Goal: Task Accomplishment & Management: Manage account settings

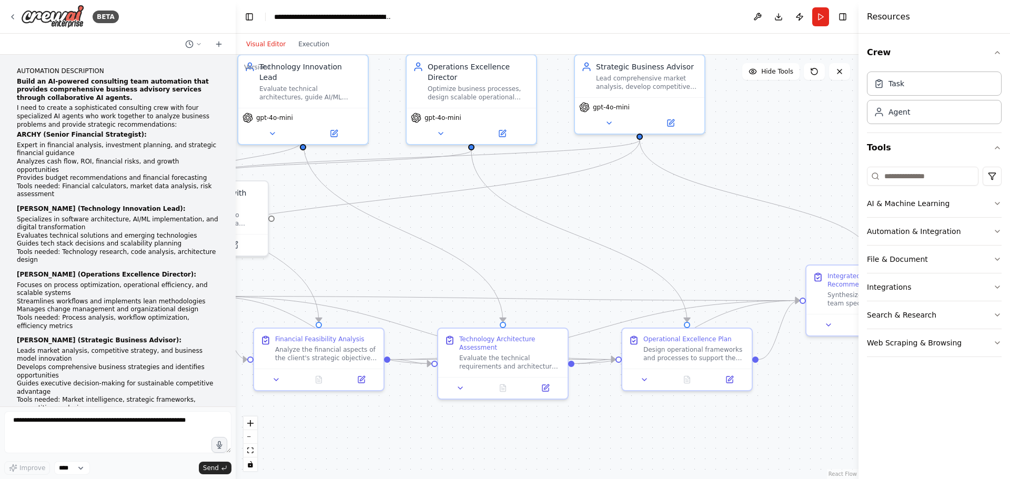
scroll to position [2490, 0]
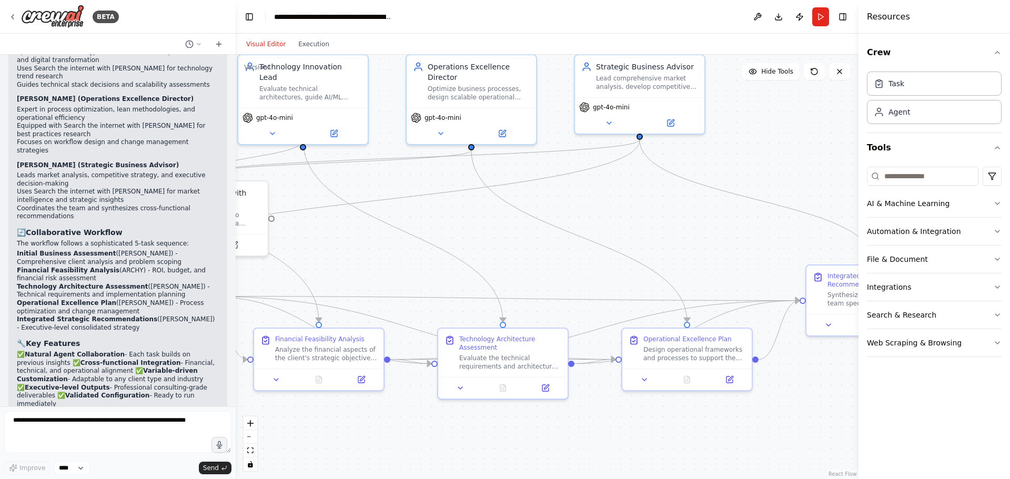
click at [384, 27] on header "**********" at bounding box center [547, 17] width 623 height 34
click at [219, 44] on icon at bounding box center [218, 44] width 5 height 0
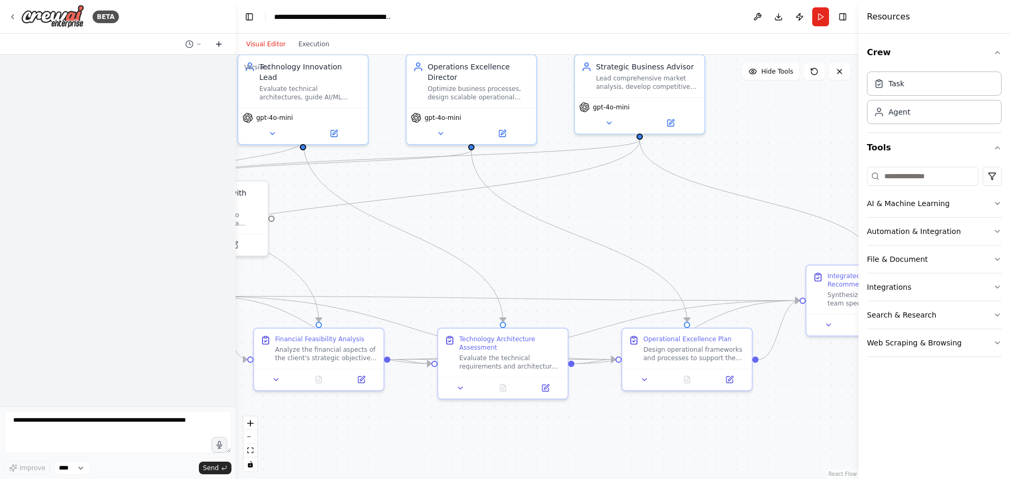
scroll to position [0, 0]
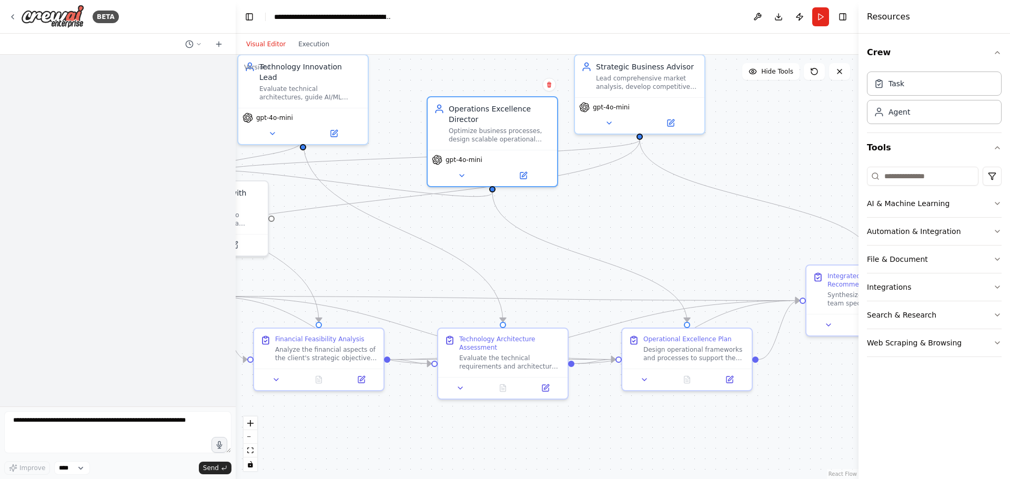
drag, startPoint x: 475, startPoint y: 92, endPoint x: 398, endPoint y: 208, distance: 139.1
click at [493, 139] on div "Optimize business processes, design scalable operational systems, and implement…" at bounding box center [500, 135] width 102 height 17
click at [180, 422] on textarea at bounding box center [117, 432] width 227 height 42
type textarea "*"
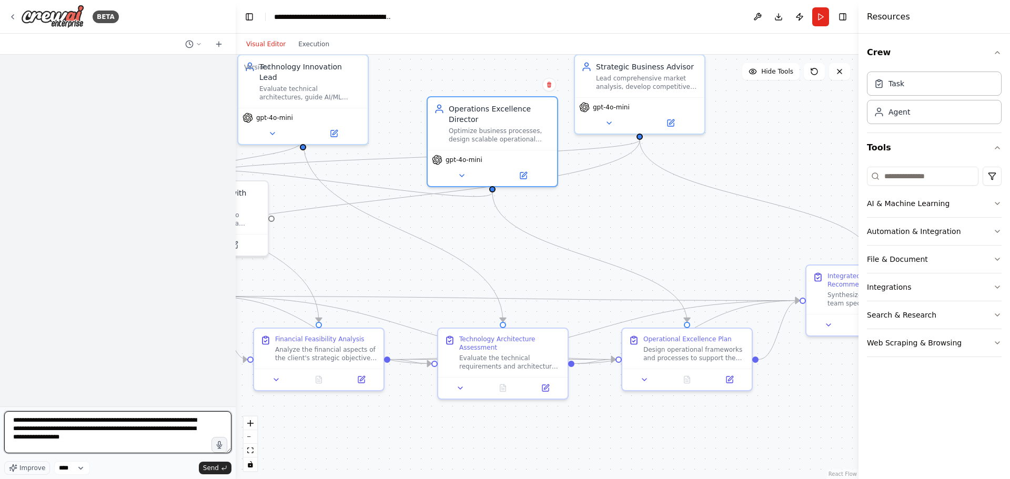
type textarea "**********"
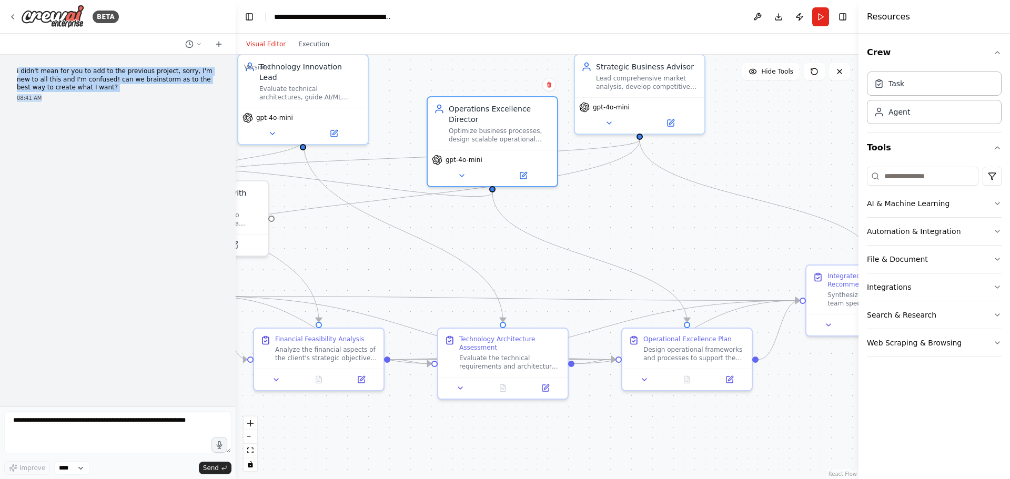
drag, startPoint x: 50, startPoint y: 93, endPoint x: 19, endPoint y: 74, distance: 37.1
click at [19, 74] on div "i didn't mean for you to add to the previous project, sorry, I'm new to all thi…" at bounding box center [117, 84] width 219 height 43
copy div "didn't mean for you to add to the previous project, sorry, I'm new to all this …"
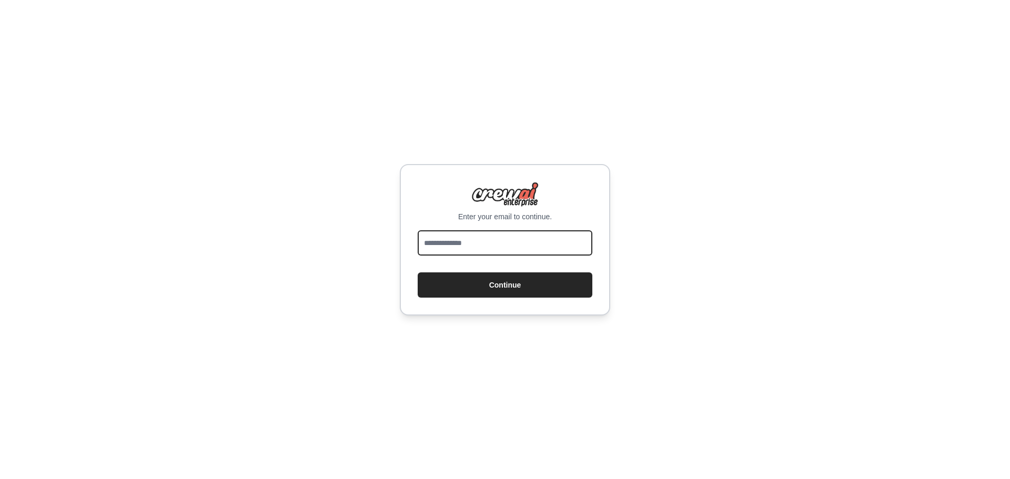
click at [459, 240] on input "email" at bounding box center [504, 242] width 175 height 25
type input "**********"
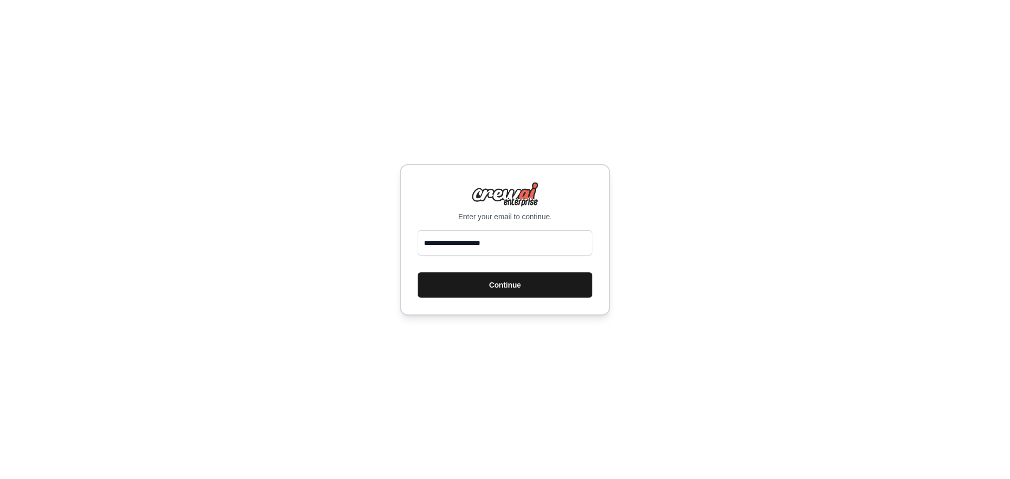
click at [500, 288] on button "Continue" at bounding box center [504, 284] width 175 height 25
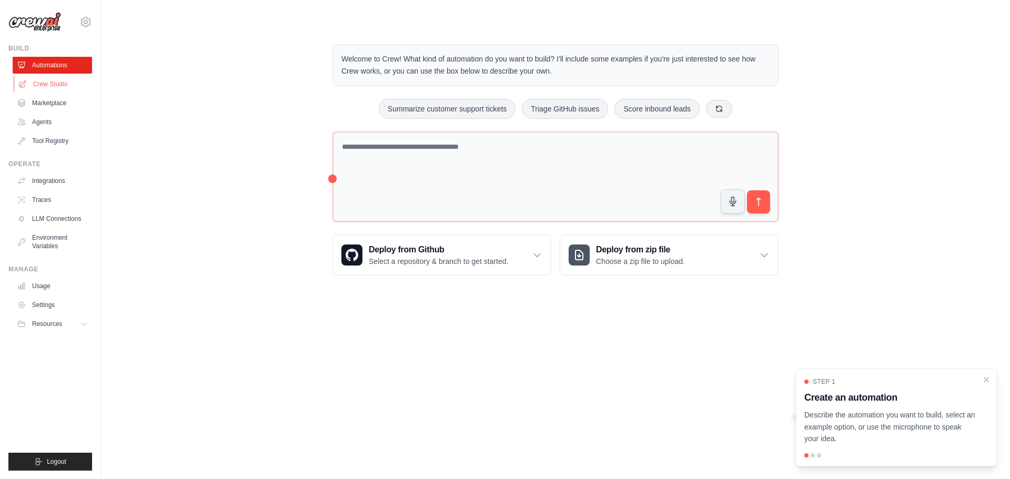
click at [65, 89] on link "Crew Studio" at bounding box center [53, 84] width 79 height 17
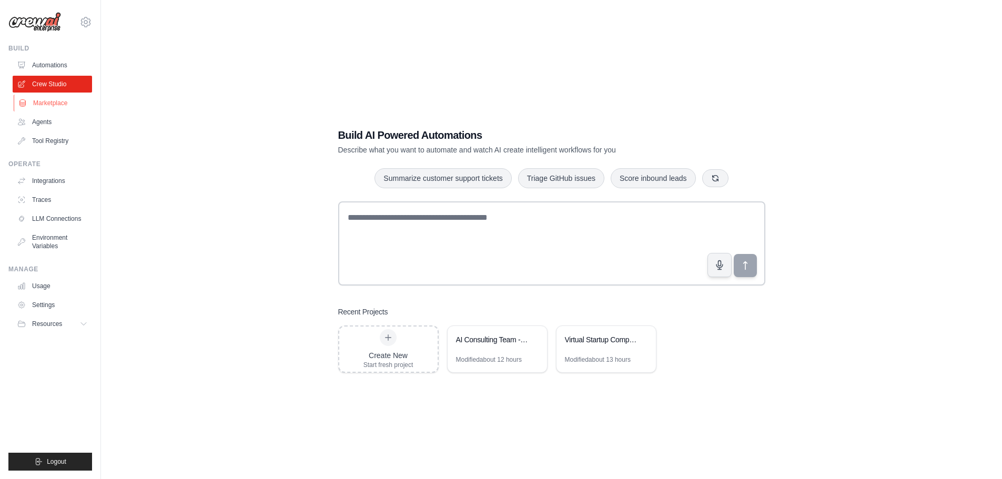
click at [50, 103] on link "Marketplace" at bounding box center [53, 103] width 79 height 17
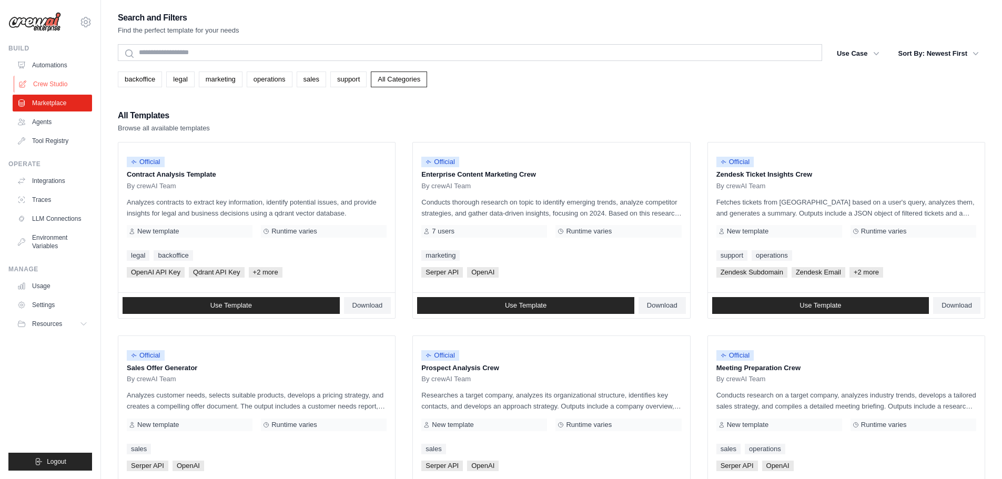
click at [48, 88] on link "Crew Studio" at bounding box center [53, 84] width 79 height 17
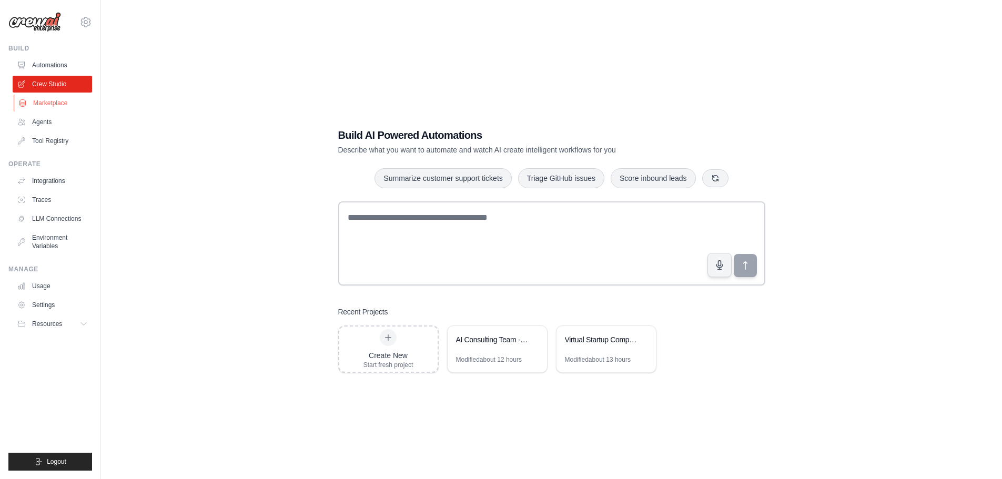
click at [45, 106] on link "Marketplace" at bounding box center [53, 103] width 79 height 17
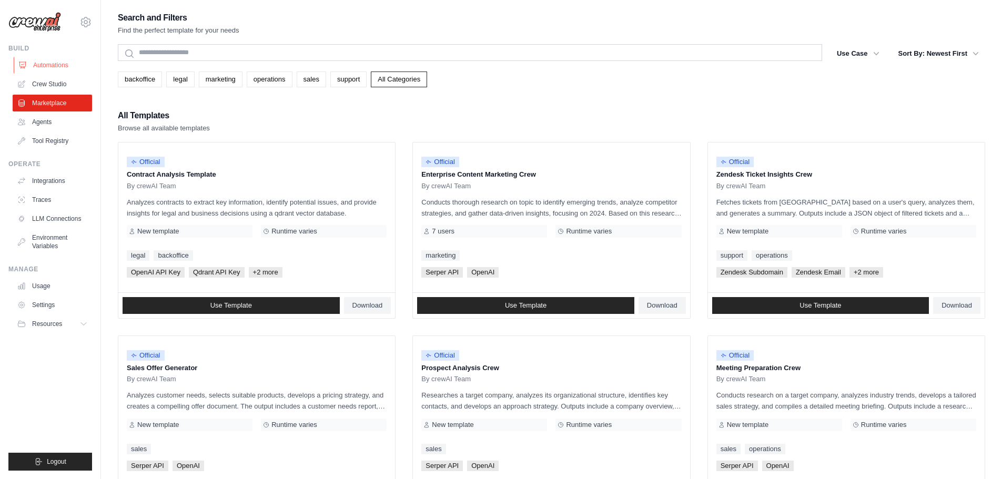
click at [50, 65] on link "Automations" at bounding box center [53, 65] width 79 height 17
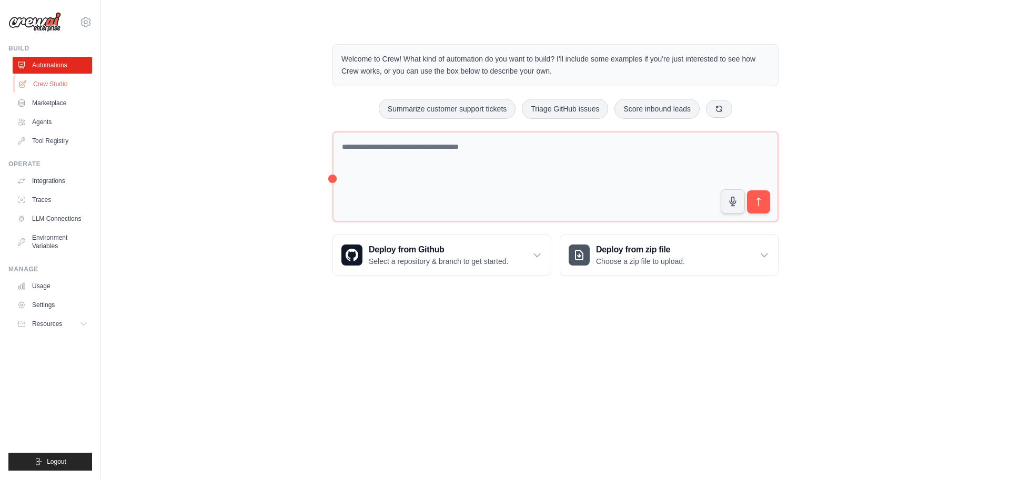
click at [59, 89] on link "Crew Studio" at bounding box center [53, 84] width 79 height 17
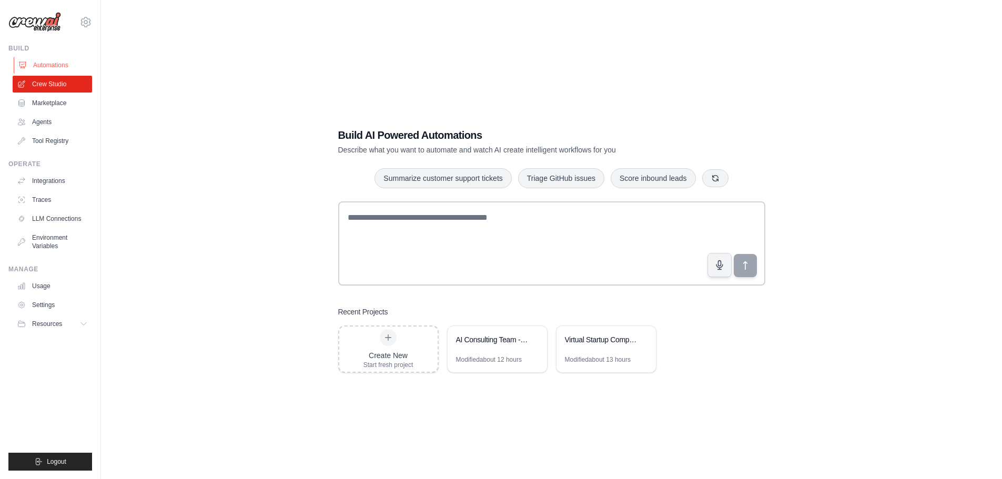
click at [57, 67] on link "Automations" at bounding box center [53, 65] width 79 height 17
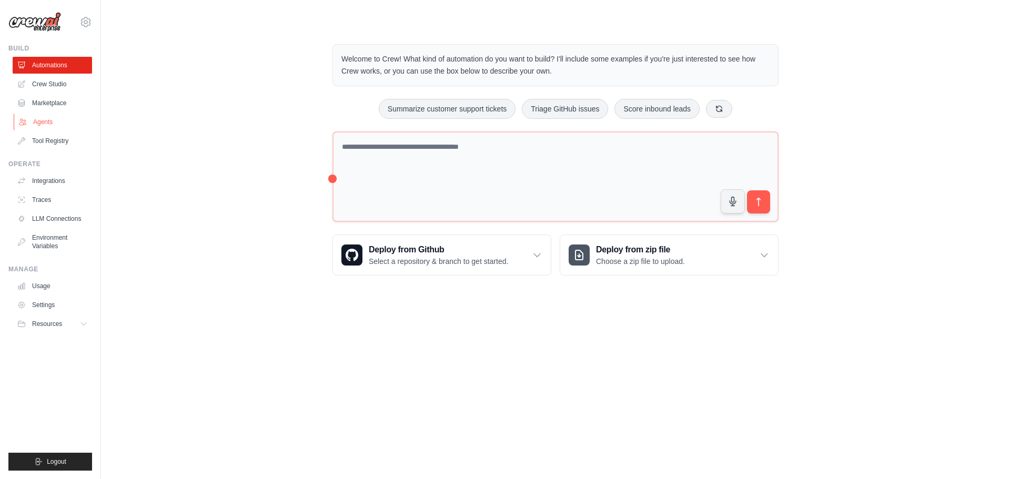
click at [50, 120] on link "Agents" at bounding box center [53, 122] width 79 height 17
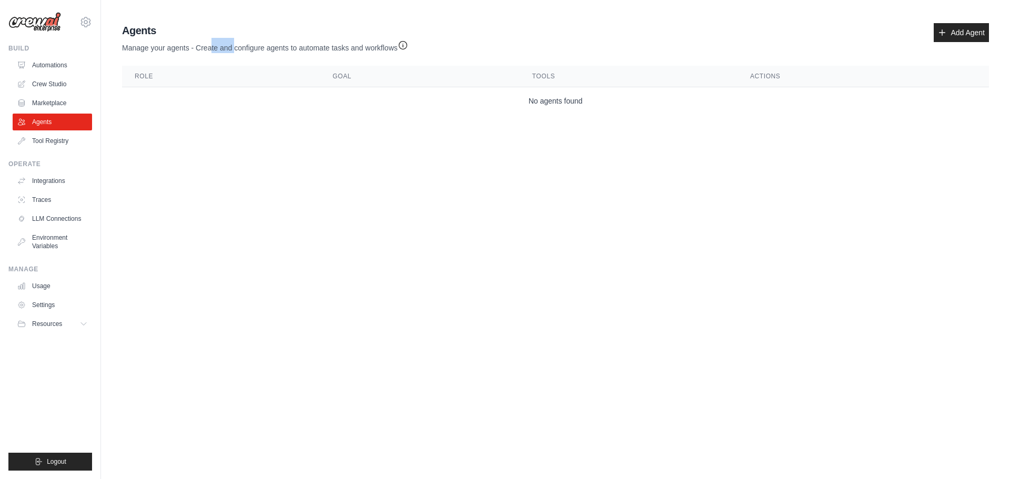
drag, startPoint x: 218, startPoint y: 51, endPoint x: 241, endPoint y: 49, distance: 23.2
click at [241, 49] on p "Manage your agents - Create and configure agents to automate tasks and workflows" at bounding box center [265, 45] width 286 height 15
click at [57, 68] on link "Automations" at bounding box center [53, 65] width 79 height 17
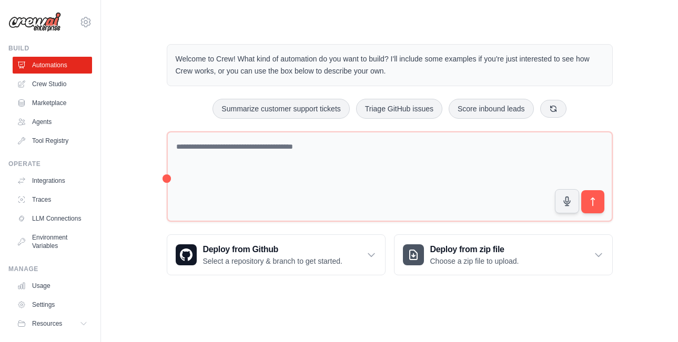
click at [633, 106] on div "Welcome to Crew! What kind of automation do you want to build? I'll include som…" at bounding box center [389, 159] width 543 height 265
click at [47, 79] on link "Crew Studio" at bounding box center [53, 84] width 79 height 17
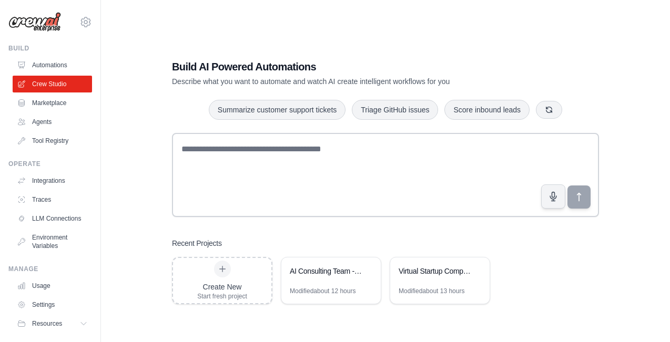
drag, startPoint x: 610, startPoint y: 69, endPoint x: 528, endPoint y: 67, distance: 82.1
click at [610, 68] on div "Build AI Powered Automations Describe what you want to automate and watch AI cr…" at bounding box center [385, 182] width 452 height 279
click at [47, 120] on link "Agents" at bounding box center [53, 122] width 79 height 17
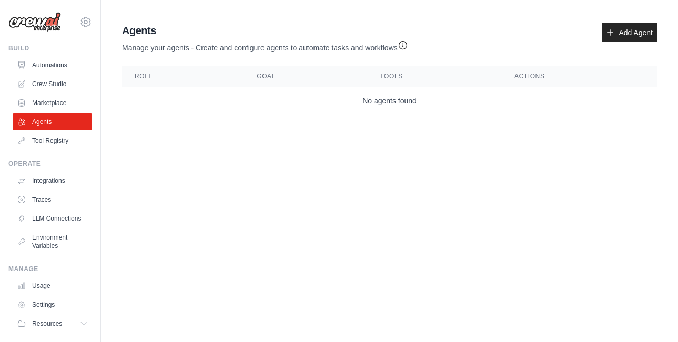
drag, startPoint x: 619, startPoint y: 205, endPoint x: 587, endPoint y: 193, distance: 33.4
click at [619, 203] on body "digicams@gmail.com Settings Build Automations Crew Studio" at bounding box center [339, 171] width 678 height 342
click at [38, 142] on link "Tool Registry" at bounding box center [53, 141] width 79 height 17
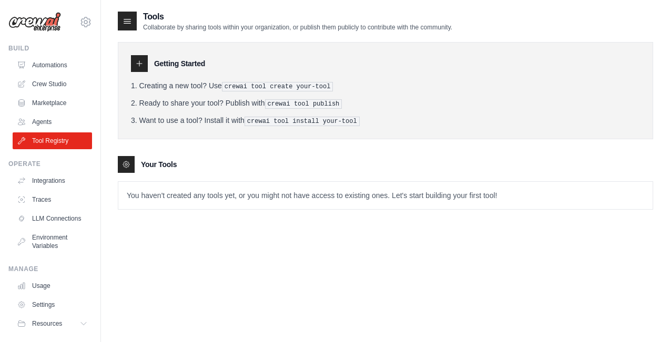
click at [22, 49] on div "Build" at bounding box center [50, 48] width 84 height 8
click at [36, 22] on img at bounding box center [34, 22] width 53 height 20
click at [79, 23] on icon at bounding box center [85, 22] width 13 height 13
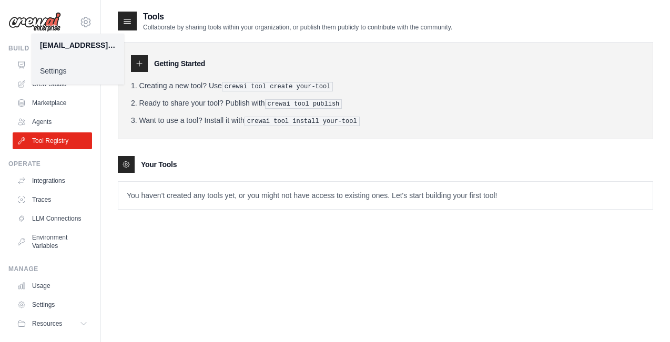
click at [318, 23] on h2 "Tools" at bounding box center [297, 17] width 309 height 13
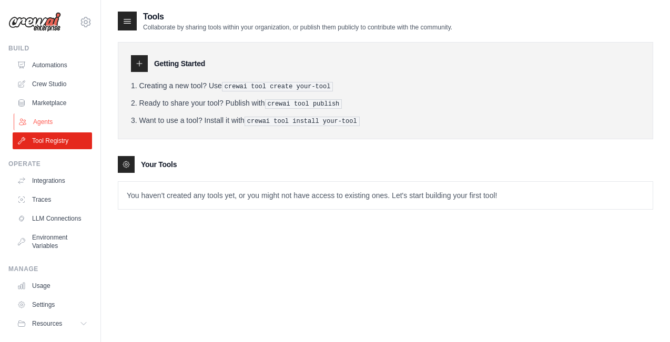
click at [51, 122] on link "Agents" at bounding box center [53, 122] width 79 height 17
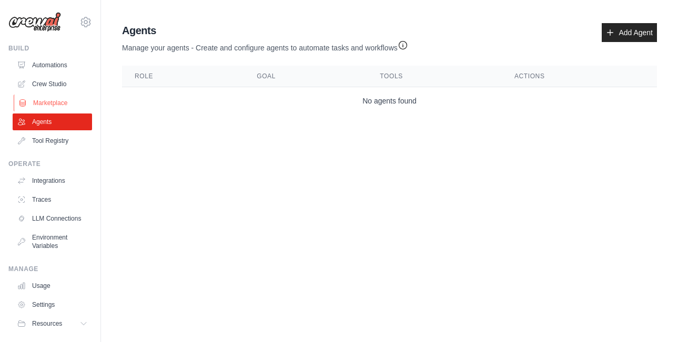
click at [54, 103] on link "Marketplace" at bounding box center [53, 103] width 79 height 17
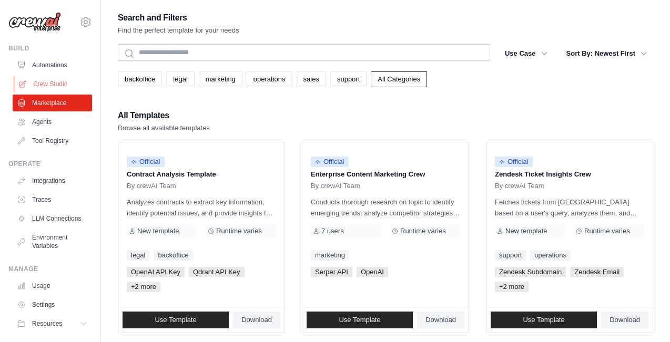
click at [58, 86] on link "Crew Studio" at bounding box center [53, 84] width 79 height 17
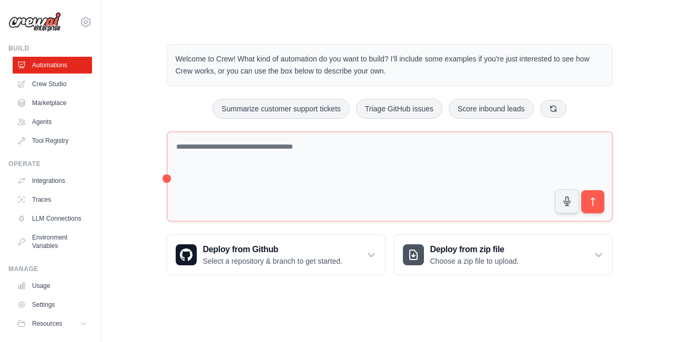
click at [622, 27] on main "Welcome to Crew! What kind of automation do you want to build? I'll include som…" at bounding box center [389, 151] width 577 height 303
click at [645, 117] on div "Welcome to Crew! What kind of automation do you want to build? I'll include som…" at bounding box center [389, 159] width 543 height 265
click at [56, 65] on link "Automations" at bounding box center [53, 65] width 79 height 17
click at [61, 87] on link "Crew Studio" at bounding box center [53, 84] width 79 height 17
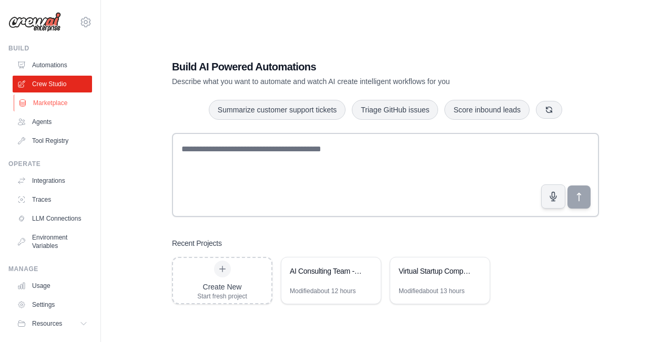
click at [59, 100] on link "Marketplace" at bounding box center [53, 103] width 79 height 17
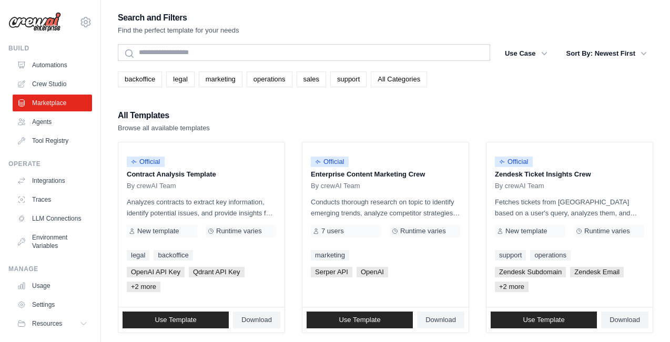
click at [408, 79] on link "All Categories" at bounding box center [399, 80] width 56 height 16
click at [37, 123] on link "Agents" at bounding box center [53, 122] width 79 height 17
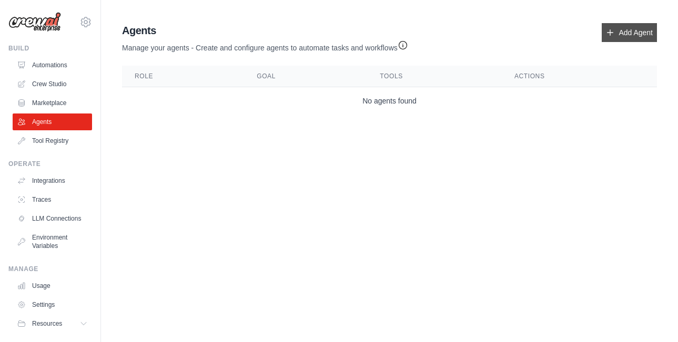
click at [628, 33] on link "Add Agent" at bounding box center [629, 32] width 55 height 19
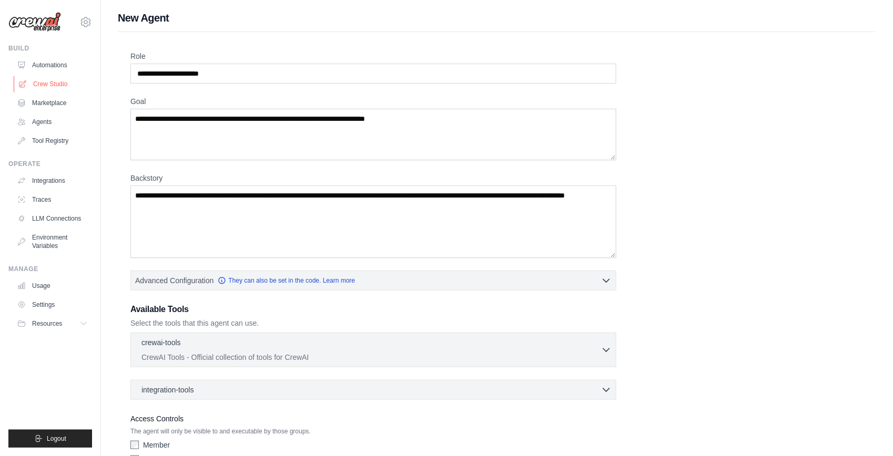
click at [45, 82] on link "Crew Studio" at bounding box center [53, 84] width 79 height 17
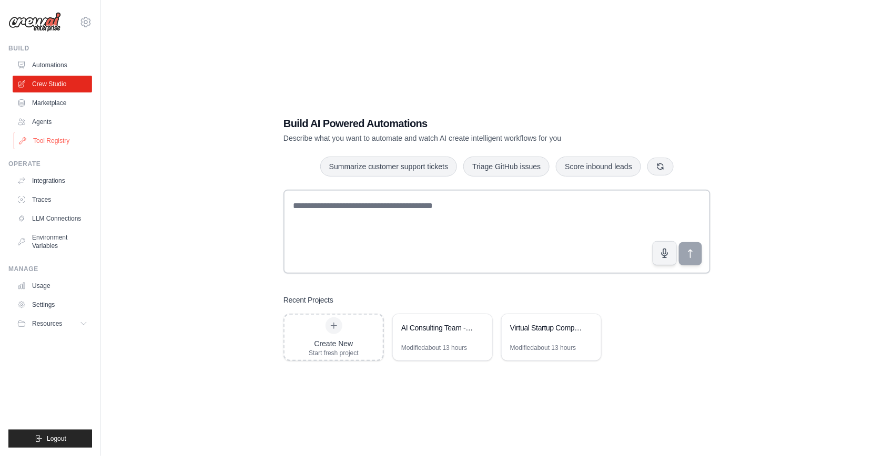
click at [43, 140] on link "Tool Registry" at bounding box center [53, 141] width 79 height 17
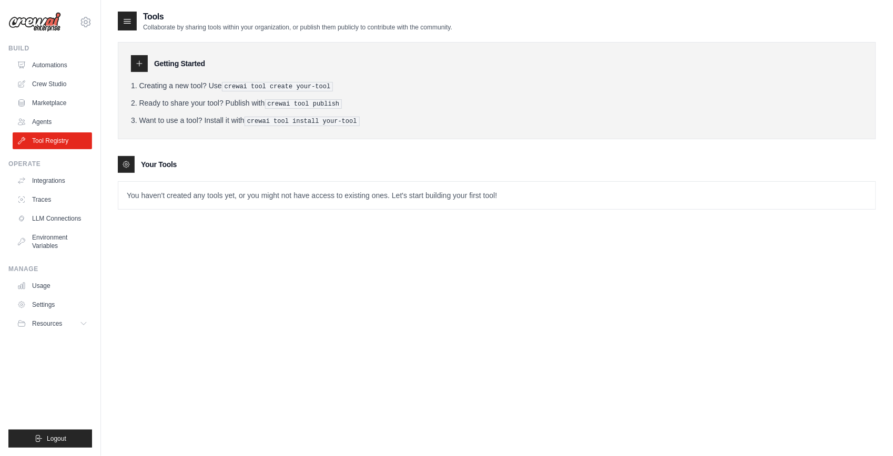
click at [198, 83] on li "Creating a new tool? Use crewai tool create your-tool" at bounding box center [497, 85] width 732 height 11
drag, startPoint x: 159, startPoint y: 26, endPoint x: 337, endPoint y: 24, distance: 177.7
click at [337, 24] on p "Collaborate by sharing tools within your organization, or publish them publicly…" at bounding box center [297, 27] width 309 height 8
click at [451, 56] on div "Getting Started" at bounding box center [497, 63] width 732 height 17
click at [137, 67] on icon at bounding box center [139, 63] width 8 height 8
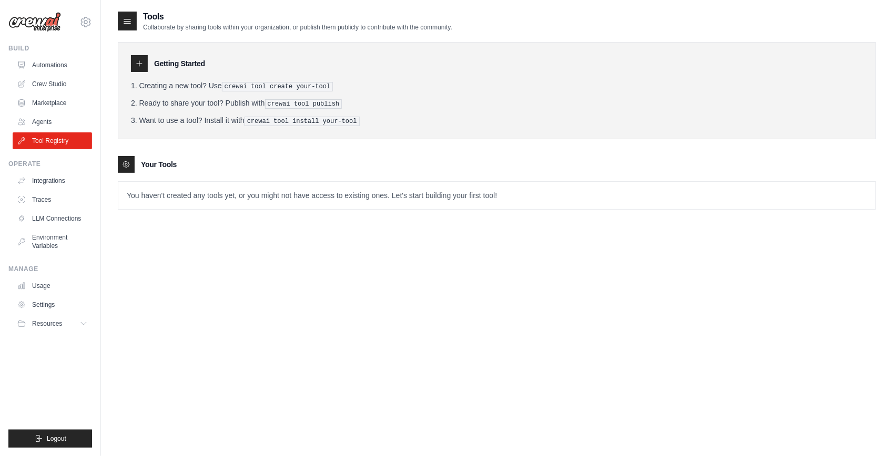
click at [137, 67] on icon at bounding box center [139, 63] width 8 height 8
drag, startPoint x: 147, startPoint y: 87, endPoint x: 174, endPoint y: 94, distance: 27.0
click at [148, 89] on li "Creating a new tool? Use crewai tool create your-tool" at bounding box center [497, 85] width 732 height 11
click at [188, 94] on ol "Creating a new tool? Use crewai tool create your-tool Ready to share your tool?…" at bounding box center [497, 103] width 732 height 46
click at [243, 133] on div "Getting Started Creating a new tool? Use crewai tool create your-tool Ready to …" at bounding box center [497, 90] width 758 height 97
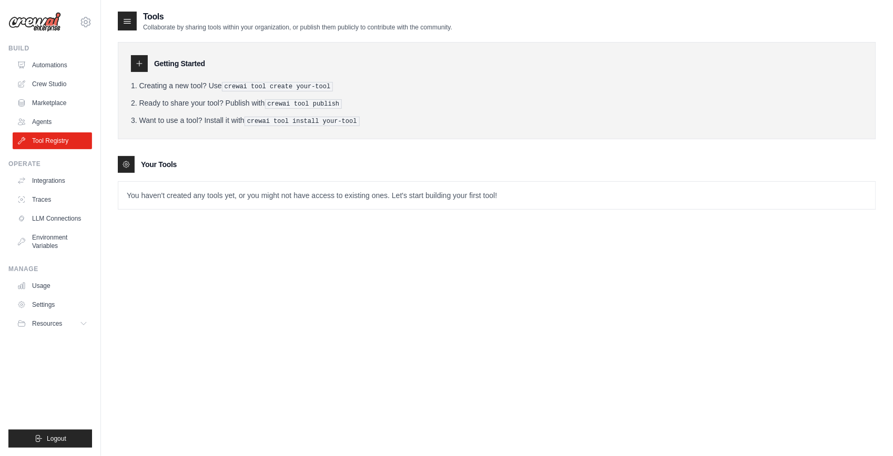
click at [158, 159] on h3 "Your Tools" at bounding box center [159, 164] width 36 height 11
drag, startPoint x: 161, startPoint y: 200, endPoint x: 198, endPoint y: 197, distance: 37.5
click at [162, 200] on p "You haven't created any tools yet, or you might not have access to existing one…" at bounding box center [496, 195] width 757 height 27
click at [198, 197] on p "You haven't created any tools yet, or you might not have access to existing one…" at bounding box center [496, 195] width 757 height 27
drag, startPoint x: 198, startPoint y: 197, endPoint x: 268, endPoint y: 199, distance: 69.4
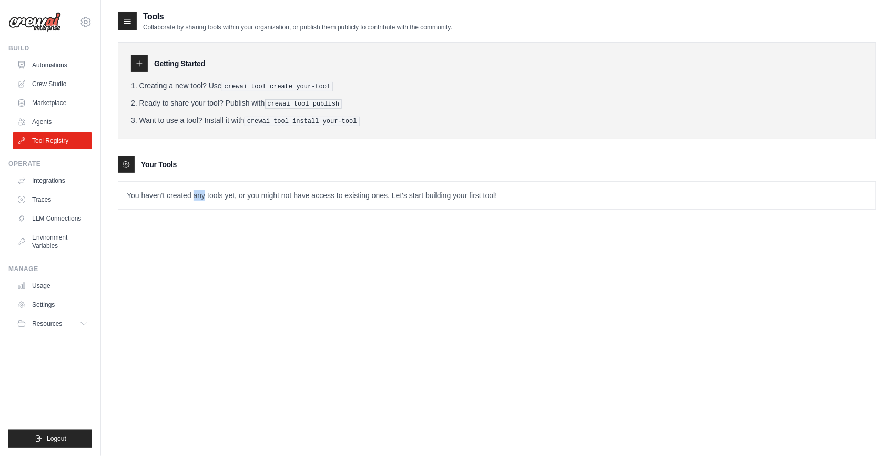
click at [208, 198] on p "You haven't created any tools yet, or you might not have access to existing one…" at bounding box center [496, 195] width 757 height 27
drag, startPoint x: 268, startPoint y: 199, endPoint x: 352, endPoint y: 202, distance: 84.7
click at [352, 202] on p "You haven't created any tools yet, or you might not have access to existing one…" at bounding box center [496, 195] width 757 height 27
click at [303, 161] on div "Your Tools" at bounding box center [497, 164] width 758 height 17
click at [53, 184] on link "Integrations" at bounding box center [53, 180] width 79 height 17
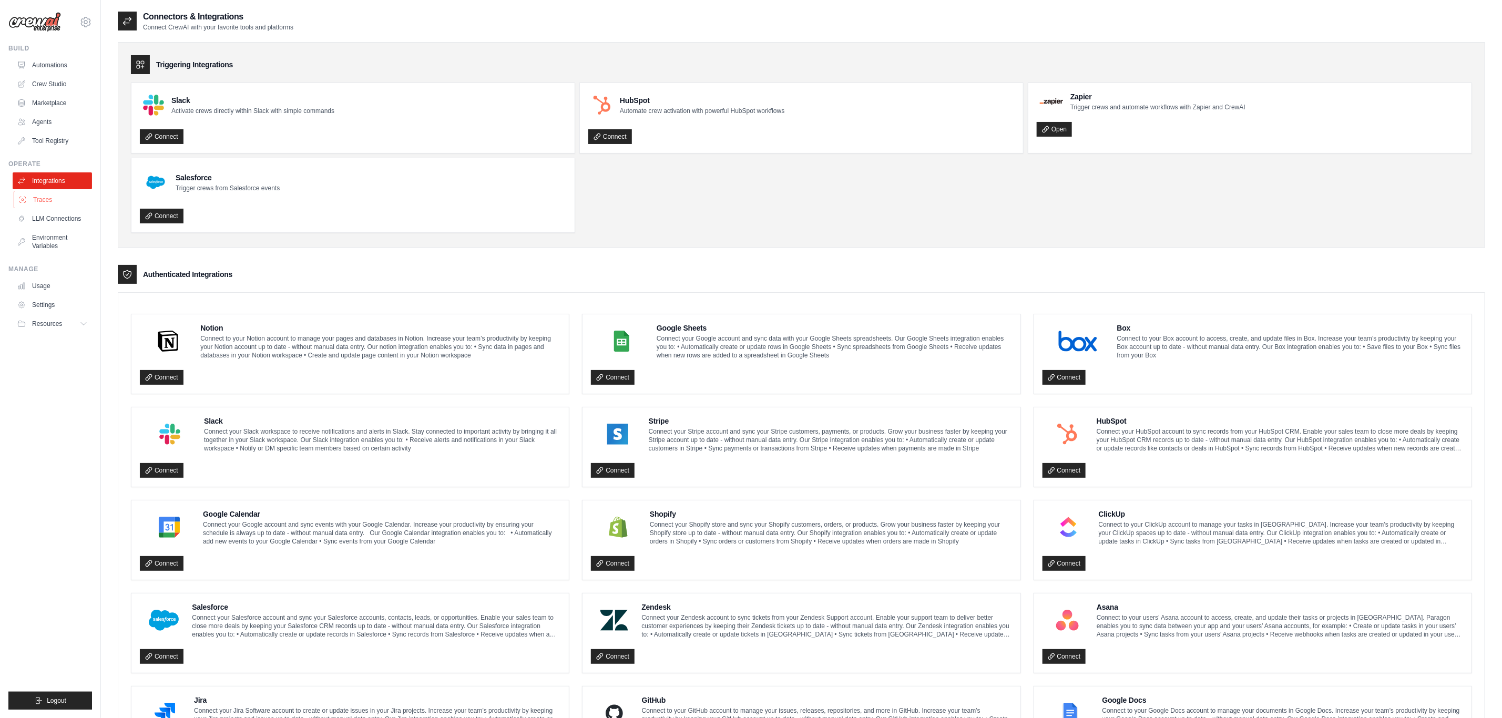
click at [49, 202] on link "Traces" at bounding box center [53, 199] width 79 height 17
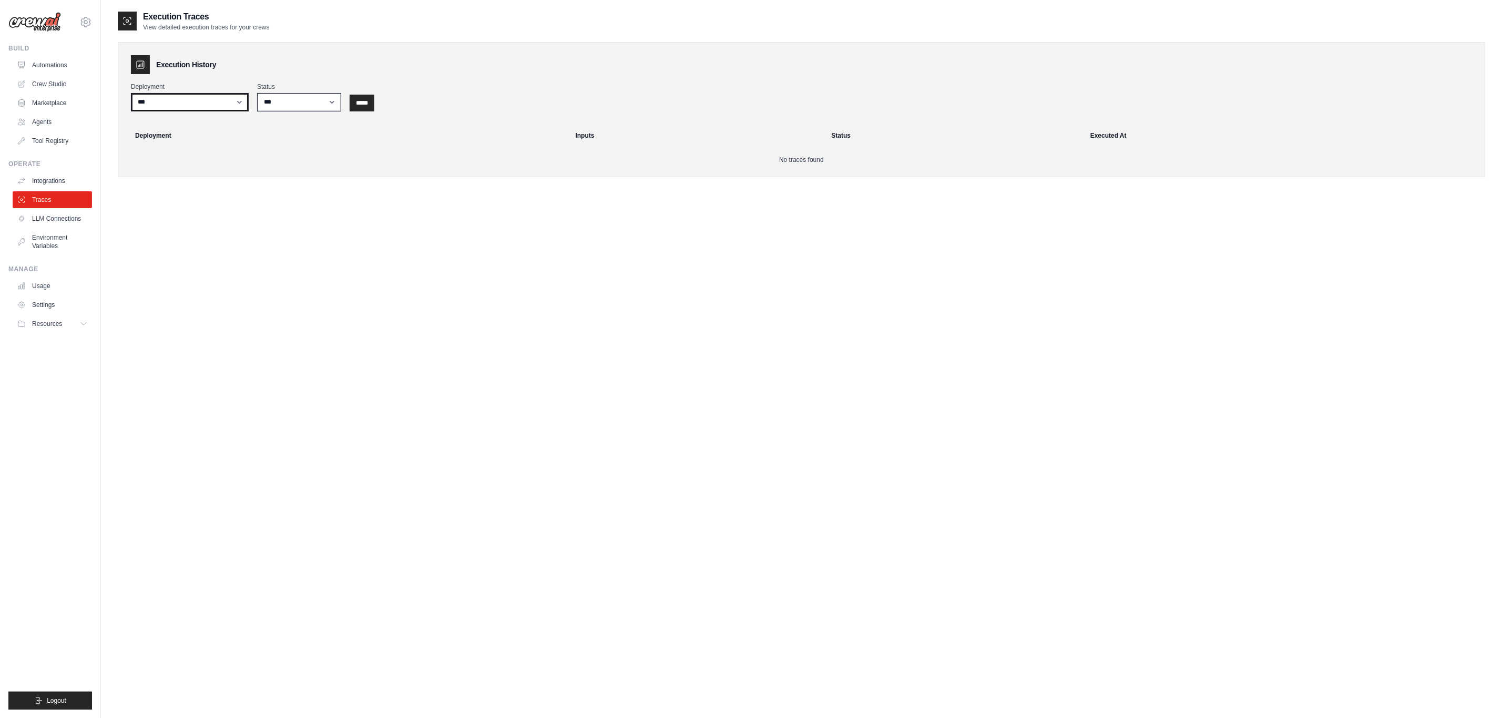
click at [237, 107] on select "***" at bounding box center [190, 102] width 118 height 18
click at [275, 106] on select "*** ********* ******* *****" at bounding box center [299, 102] width 84 height 18
click at [277, 106] on select "*** ********* ******* *****" at bounding box center [299, 102] width 84 height 18
click at [58, 220] on link "LLM Connections" at bounding box center [53, 218] width 79 height 17
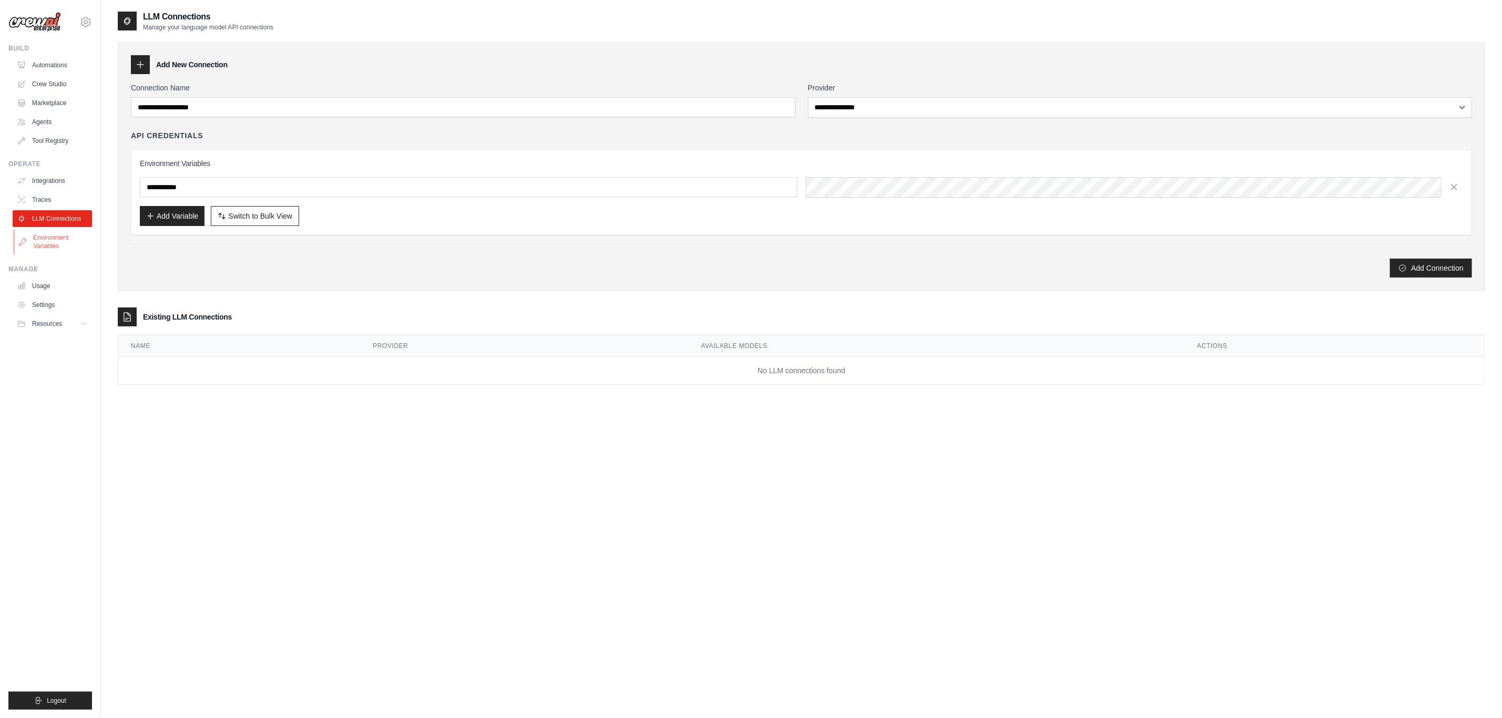
click at [54, 244] on link "Environment Variables" at bounding box center [53, 241] width 79 height 25
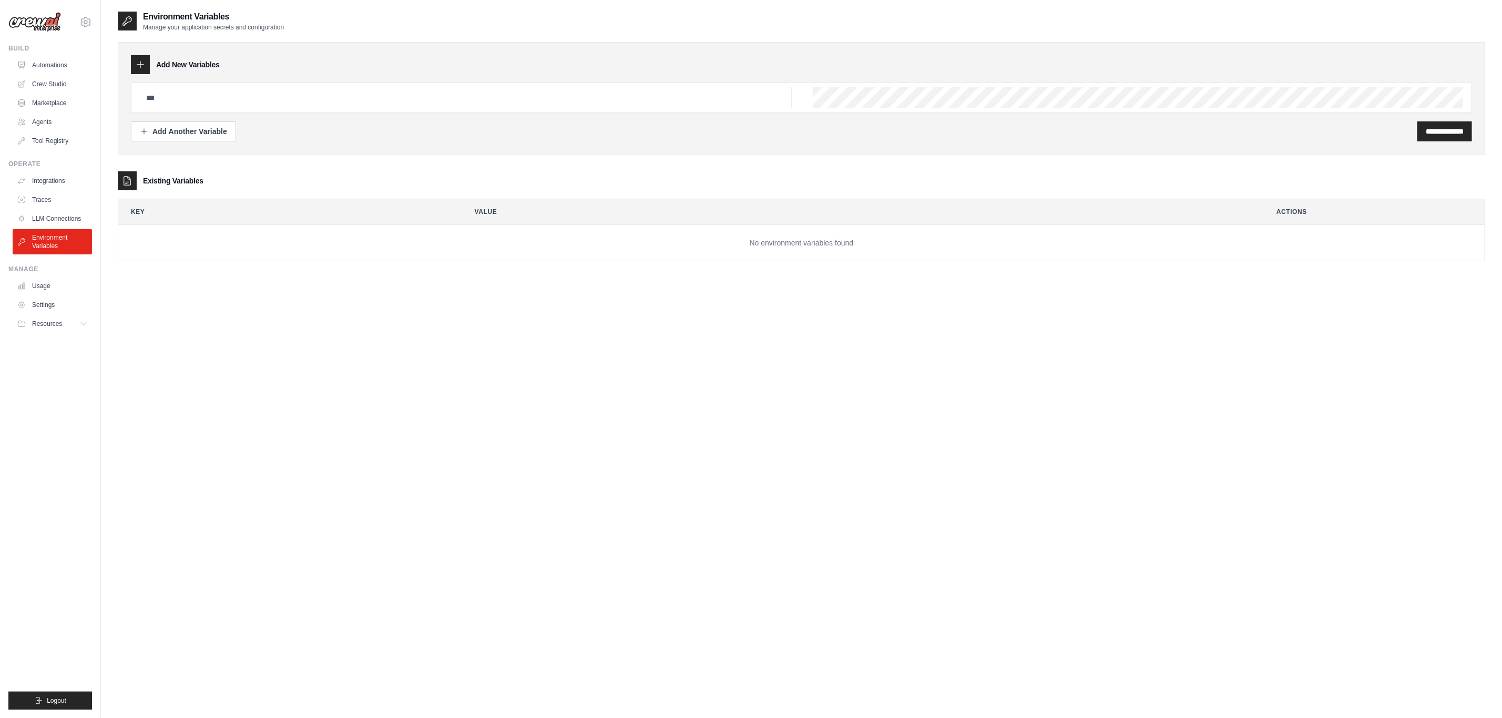
click at [185, 339] on div "**********" at bounding box center [802, 370] width 1368 height 718
click at [46, 286] on link "Usage" at bounding box center [53, 286] width 79 height 17
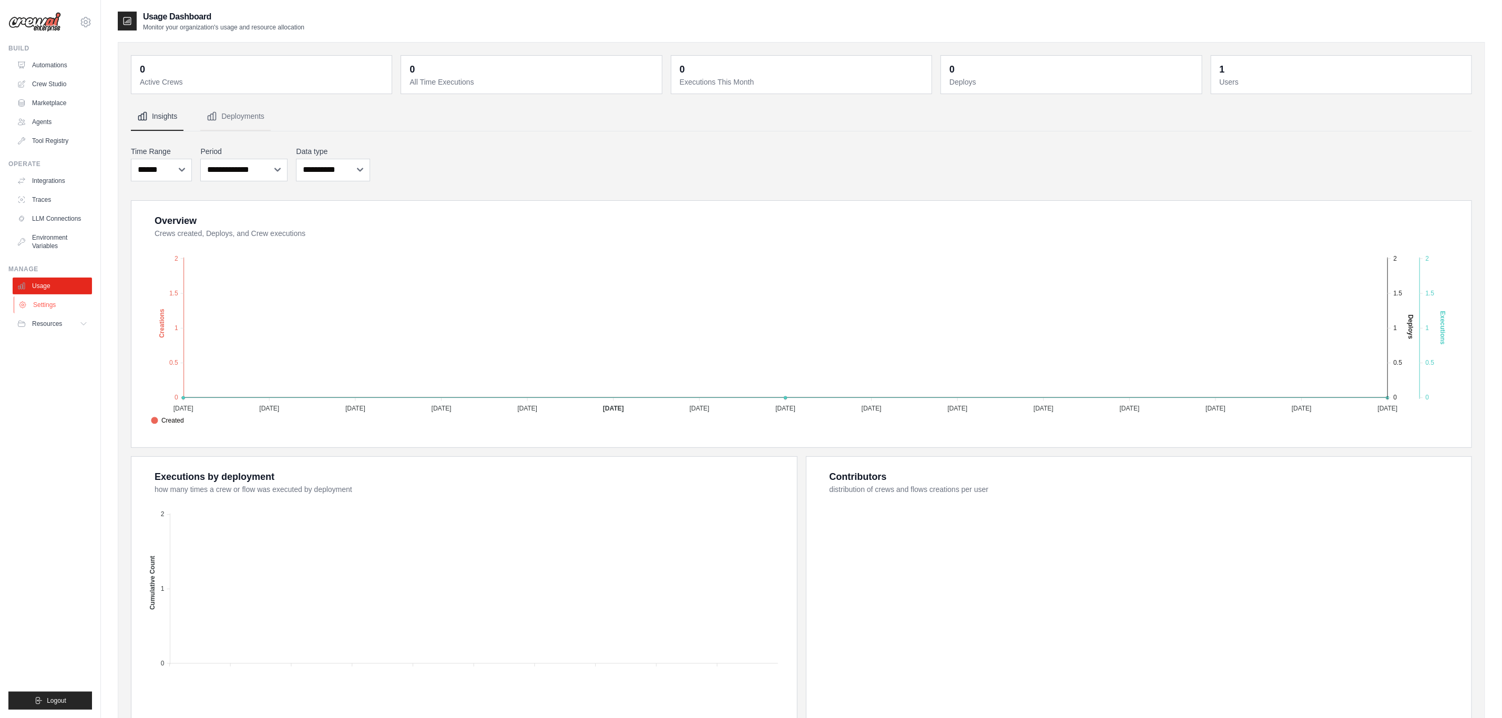
click at [49, 306] on link "Settings" at bounding box center [53, 305] width 79 height 17
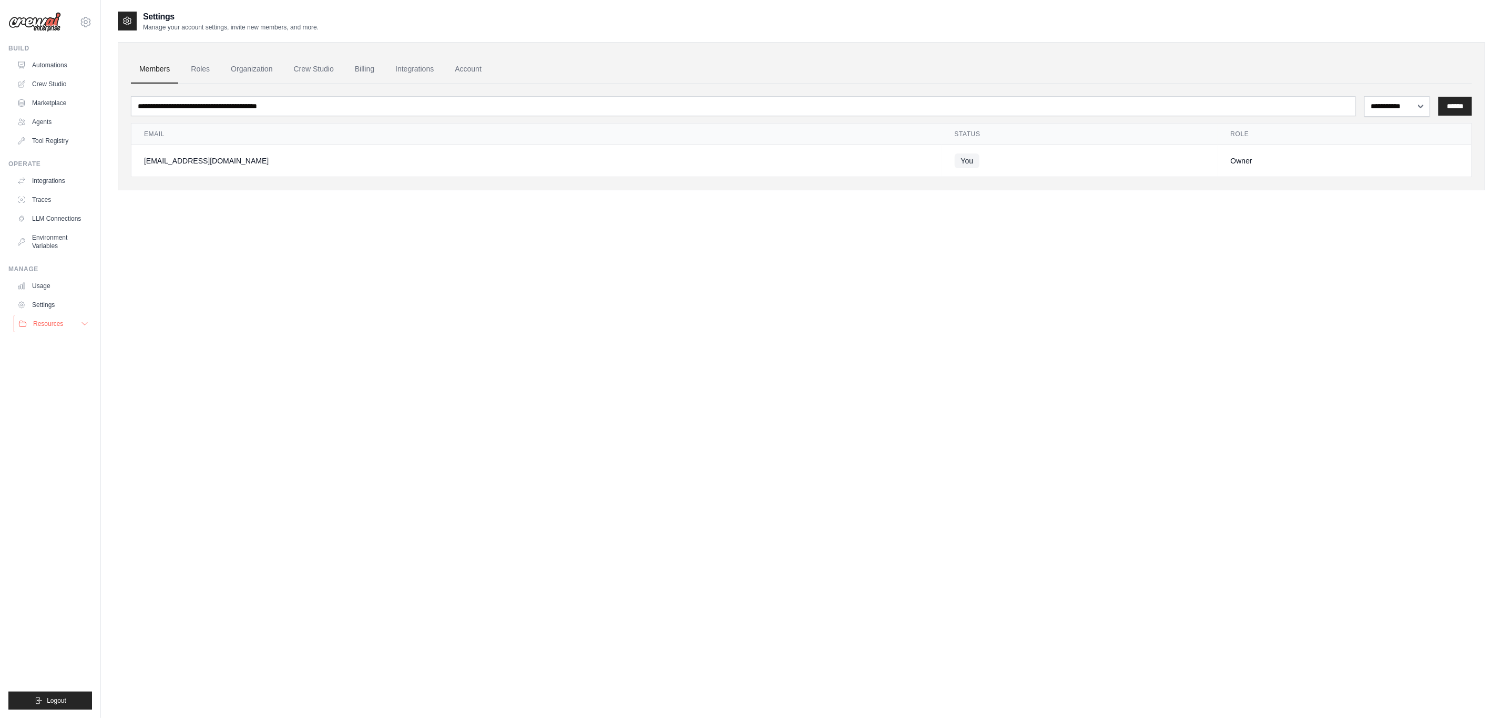
click at [38, 325] on span "Resources" at bounding box center [48, 324] width 30 height 8
click at [60, 343] on span "Documentation" at bounding box center [58, 342] width 43 height 8
click at [48, 120] on link "Agents" at bounding box center [53, 122] width 79 height 17
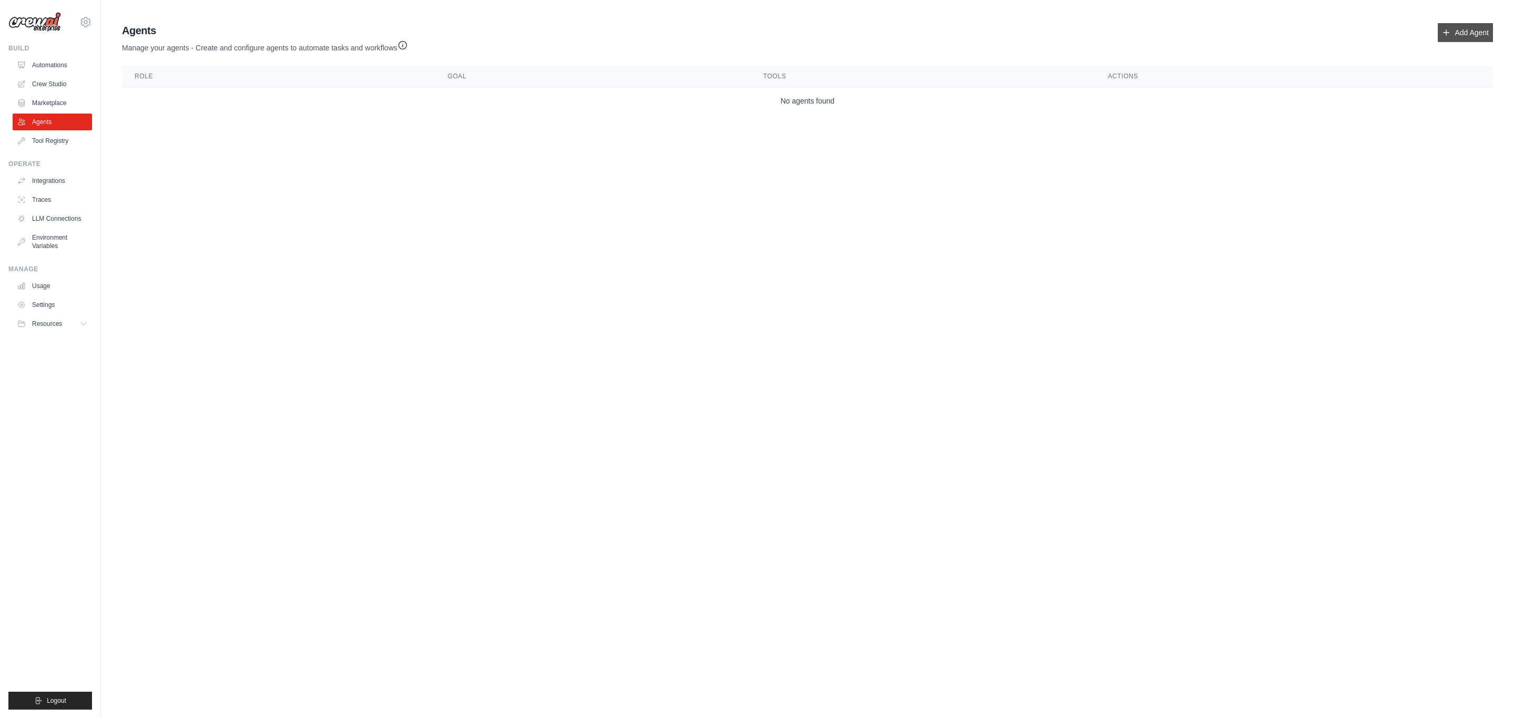
click at [892, 33] on link "Add Agent" at bounding box center [1465, 32] width 55 height 19
